Goal: Navigation & Orientation: Find specific page/section

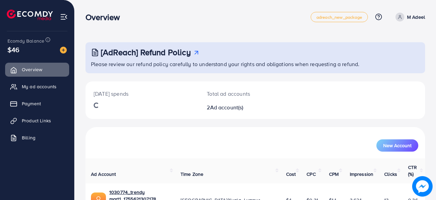
scroll to position [58, 0]
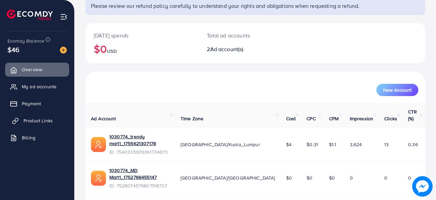
click at [48, 121] on span "Product Links" at bounding box center [38, 120] width 29 height 7
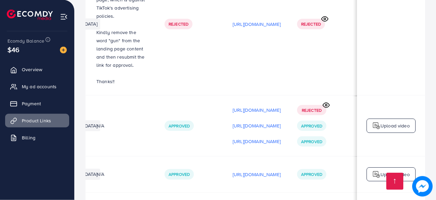
scroll to position [1663, 0]
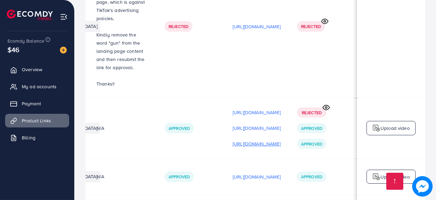
click at [240, 140] on p "[URL][DOMAIN_NAME]" at bounding box center [257, 144] width 48 height 8
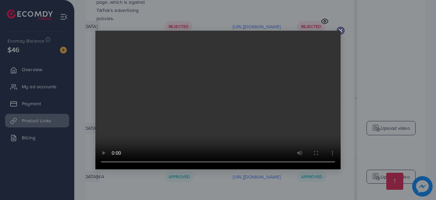
click at [343, 29] on icon at bounding box center [340, 30] width 5 height 5
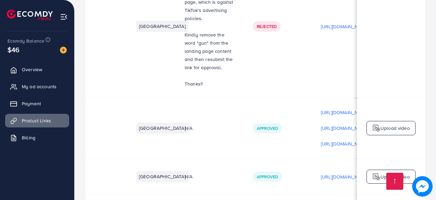
scroll to position [0, 0]
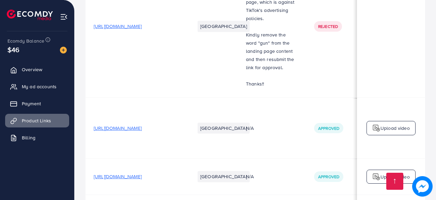
click at [142, 125] on span "[URL][DOMAIN_NAME]" at bounding box center [118, 128] width 48 height 7
click at [52, 89] on span "My ad accounts" at bounding box center [41, 86] width 35 height 7
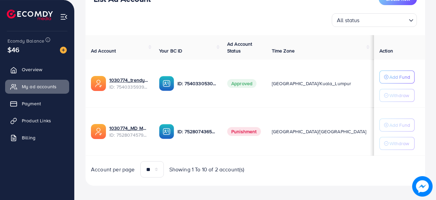
scroll to position [101, 0]
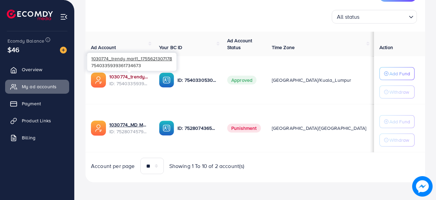
click at [129, 75] on link "1030774_trendy mart1_1755621307178" at bounding box center [128, 76] width 39 height 7
